Goal: Task Accomplishment & Management: Manage account settings

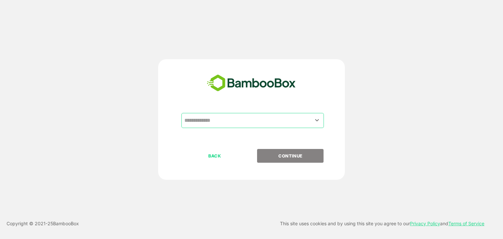
click at [245, 114] on input "text" at bounding box center [253, 120] width 140 height 12
click at [217, 125] on input "text" at bounding box center [253, 120] width 140 height 12
click at [314, 121] on icon "Open" at bounding box center [317, 120] width 8 height 8
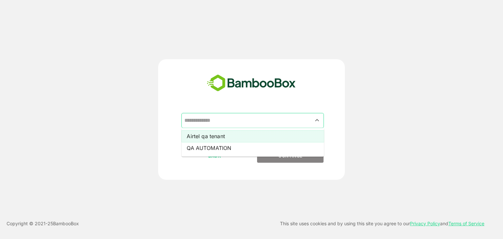
click at [230, 137] on li "Airtel qa tenant" at bounding box center [252, 136] width 142 height 12
type input "**********"
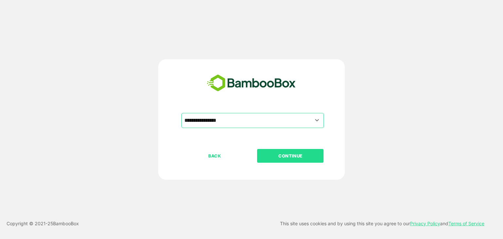
click at [294, 155] on p "CONTINUE" at bounding box center [290, 155] width 65 height 7
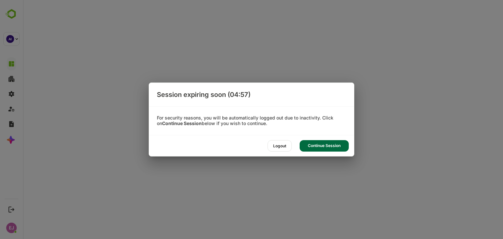
click at [320, 142] on div "Continue Session" at bounding box center [323, 145] width 49 height 11
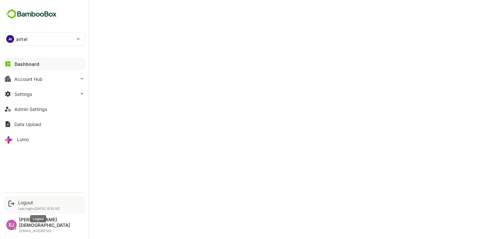
click at [29, 205] on div "Logout" at bounding box center [39, 203] width 42 height 6
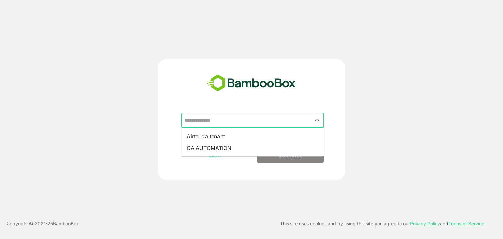
click at [218, 123] on input "text" at bounding box center [253, 120] width 140 height 12
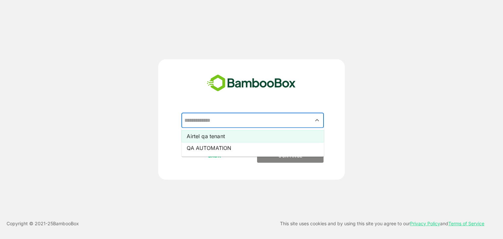
click at [210, 137] on li "Airtel qa tenant" at bounding box center [252, 136] width 142 height 12
type input "**********"
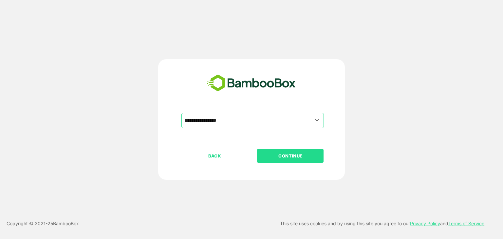
click at [277, 156] on p "CONTINUE" at bounding box center [290, 155] width 65 height 7
